Goal: Transaction & Acquisition: Book appointment/travel/reservation

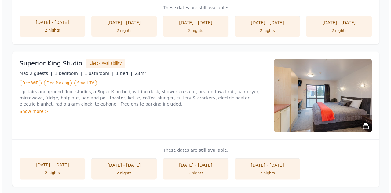
scroll to position [373, 0]
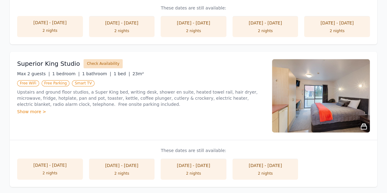
click at [93, 61] on button "Check Availability" at bounding box center [102, 63] width 39 height 9
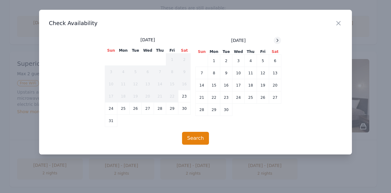
click at [278, 41] on icon at bounding box center [278, 40] width 2 height 3
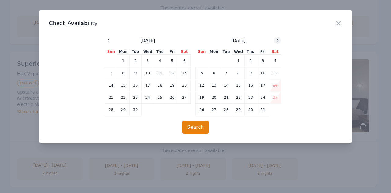
click at [278, 41] on icon at bounding box center [278, 40] width 2 height 3
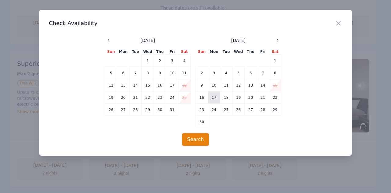
click at [213, 96] on td "17" at bounding box center [214, 97] width 12 height 12
click at [223, 97] on td "18" at bounding box center [227, 97] width 12 height 12
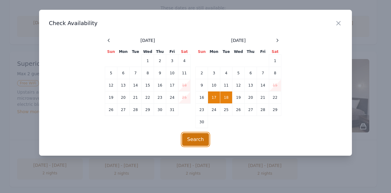
click at [198, 137] on button "Search" at bounding box center [195, 139] width 27 height 13
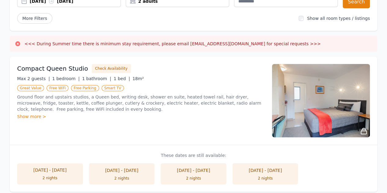
scroll to position [83, 0]
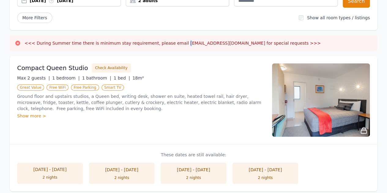
drag, startPoint x: 172, startPoint y: 44, endPoint x: 174, endPoint y: 47, distance: 4.0
click at [174, 47] on div "<<< During Summer time there is minimum stay requirement, please email [EMAIL_A…" at bounding box center [193, 43] width 367 height 16
click at [173, 45] on h3 "<<< During Summer time there is minimum stay requirement, please email [EMAIL_A…" at bounding box center [172, 43] width 296 height 6
click at [172, 43] on h3 "<<< During Summer time there is minimum stay requirement, please email [EMAIL_A…" at bounding box center [172, 43] width 296 height 6
click at [171, 42] on h3 "<<< During Summer time there is minimum stay requirement, please email [EMAIL_A…" at bounding box center [172, 43] width 296 height 6
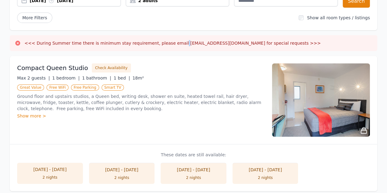
click at [171, 42] on h3 "<<< During Summer time there is minimum stay requirement, please email [EMAIL_A…" at bounding box center [172, 43] width 296 height 6
drag, startPoint x: 172, startPoint y: 43, endPoint x: 220, endPoint y: 42, distance: 47.7
click at [220, 42] on h3 "<<< During Summer time there is minimum stay requirement, please email [EMAIL_A…" at bounding box center [172, 43] width 296 height 6
copy h3 "[EMAIL_ADDRESS][DOMAIN_NAME]"
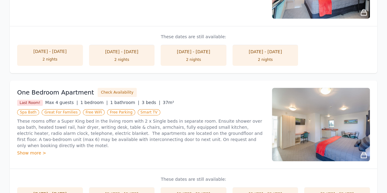
scroll to position [0, 0]
